Goal: Navigation & Orientation: Find specific page/section

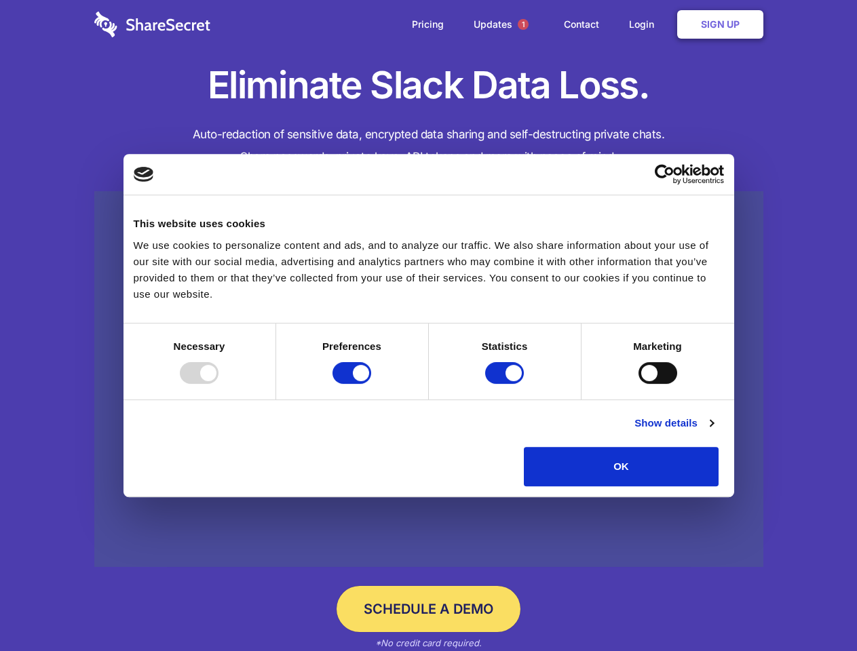
click at [218, 384] on div at bounding box center [199, 373] width 39 height 22
click at [371, 384] on input "Preferences" at bounding box center [351, 373] width 39 height 22
checkbox input "false"
click at [506, 384] on input "Statistics" at bounding box center [504, 373] width 39 height 22
checkbox input "false"
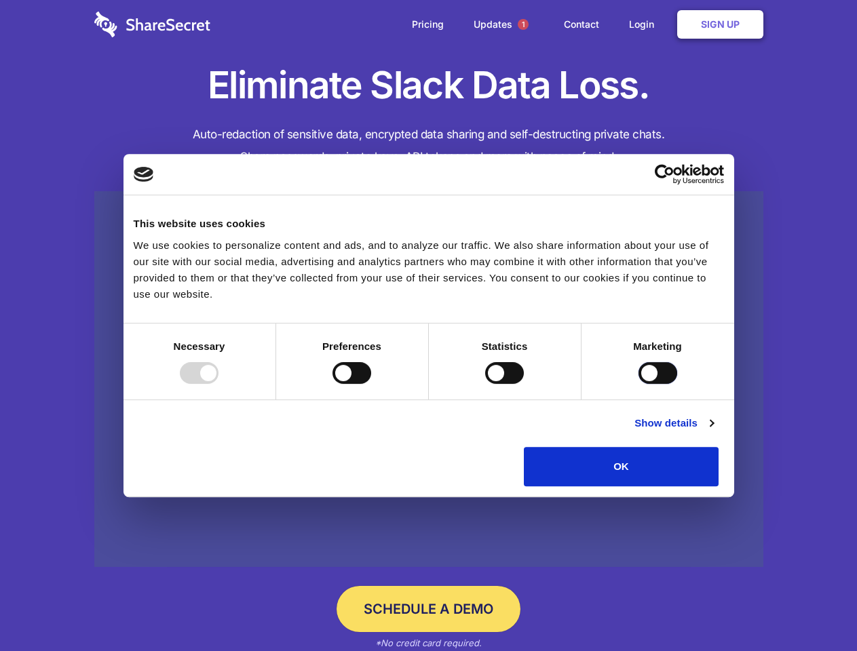
click at [638, 384] on input "Marketing" at bounding box center [657, 373] width 39 height 22
checkbox input "true"
click at [713, 431] on link "Show details" at bounding box center [673, 423] width 79 height 16
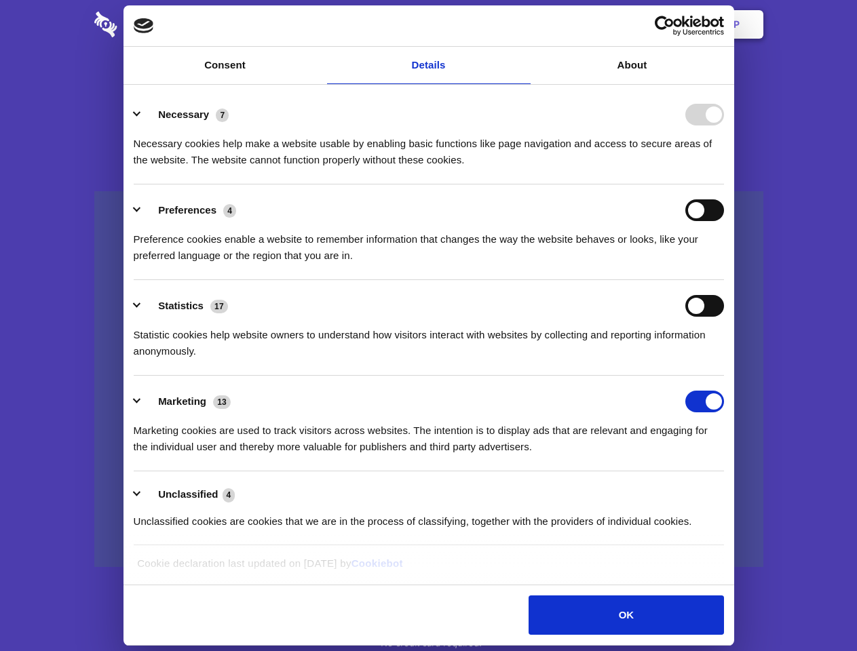
click at [724, 184] on li "Necessary 7 Necessary cookies help make a website usable by enabling basic func…" at bounding box center [429, 137] width 590 height 96
click at [522, 24] on span "1" at bounding box center [523, 24] width 11 height 11
